Goal: Check status: Check status

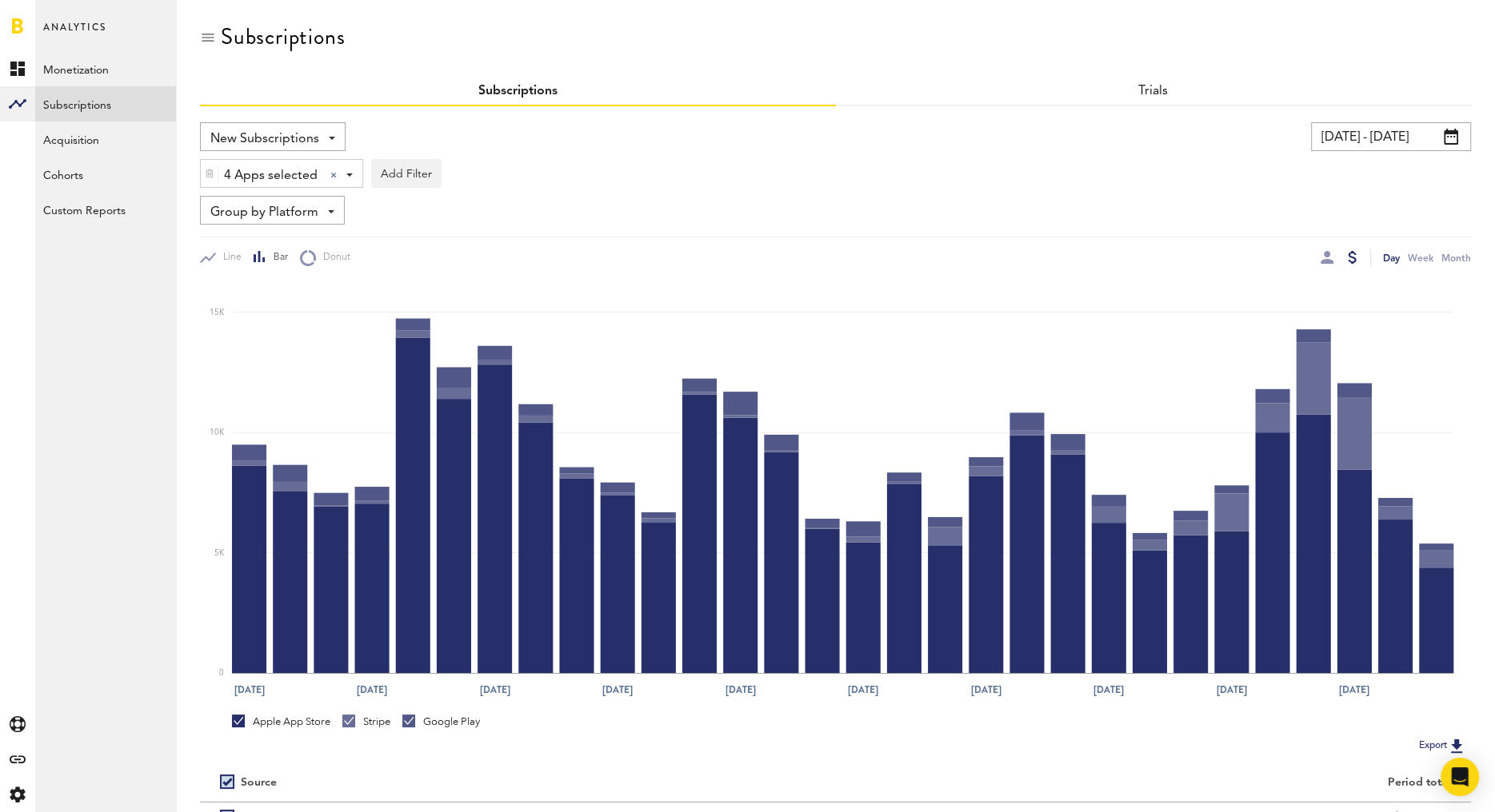
click at [1221, 104] on div "Trials" at bounding box center [1153, 91] width 636 height 29
click at [97, 102] on link "Subscriptions" at bounding box center [105, 103] width 141 height 35
click at [1330, 129] on input "[DATE] - [DATE]" at bounding box center [1391, 136] width 160 height 29
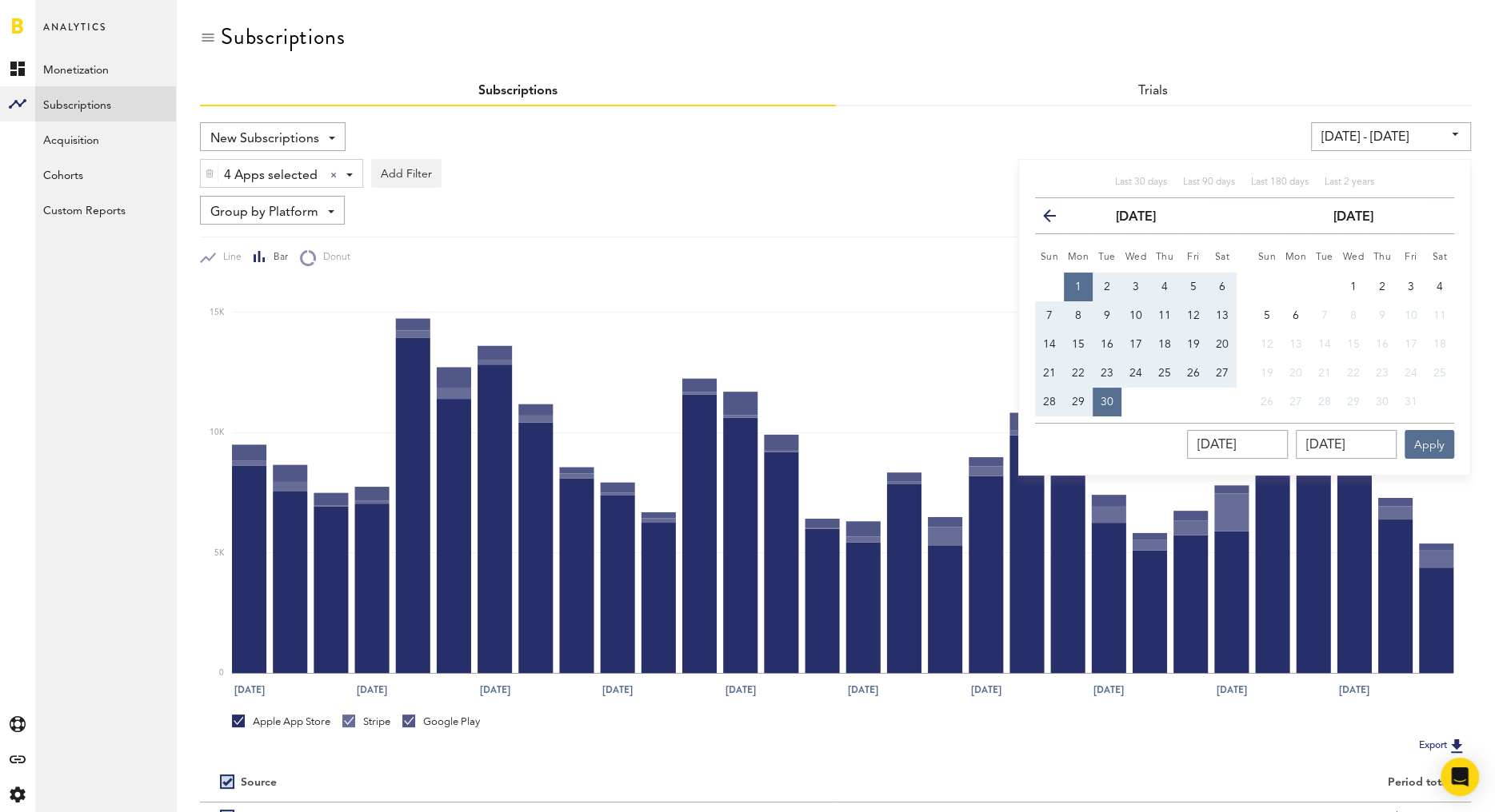
click at [1154, 190] on div "Last 30 days Last 90 days Last 180 days Last 2 years" at bounding box center [1245, 187] width 419 height 23
click at [1149, 181] on span "Last 30 days" at bounding box center [1141, 182] width 52 height 10
type input "[DATE] - [DATE]"
type input "[DATE]"
